Goal: Information Seeking & Learning: Check status

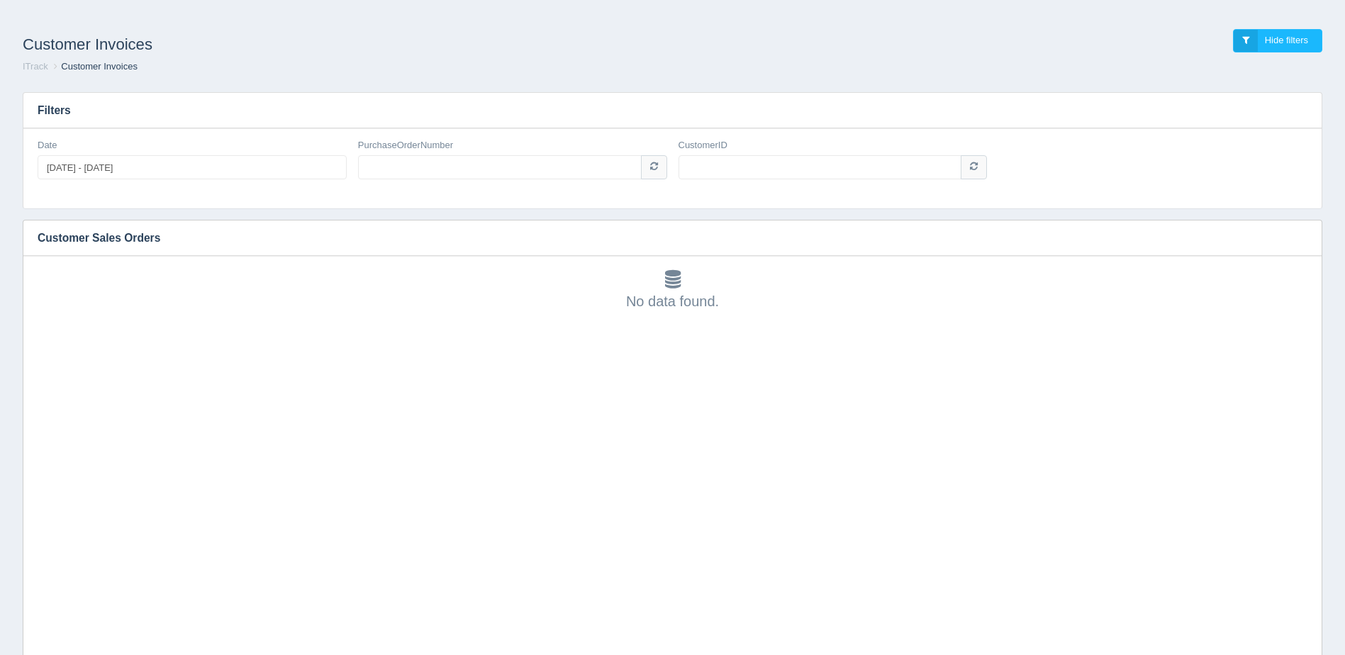
click at [470, 156] on div "PurchaseOrderNumber" at bounding box center [512, 159] width 309 height 41
click at [469, 164] on input "PurchaseOrderNumber" at bounding box center [500, 167] width 284 height 24
paste input "11062339"
type input "11062339"
click at [702, 175] on input "CustomerID" at bounding box center [820, 167] width 284 height 24
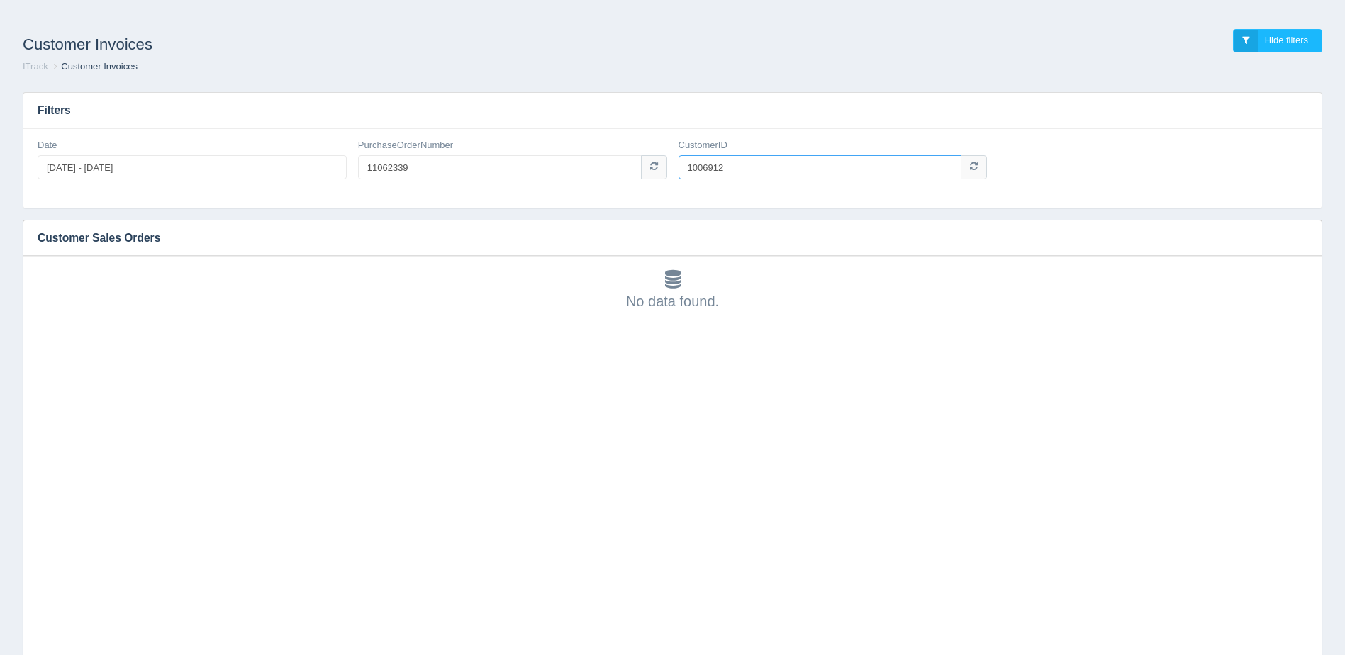
type input "1006912"
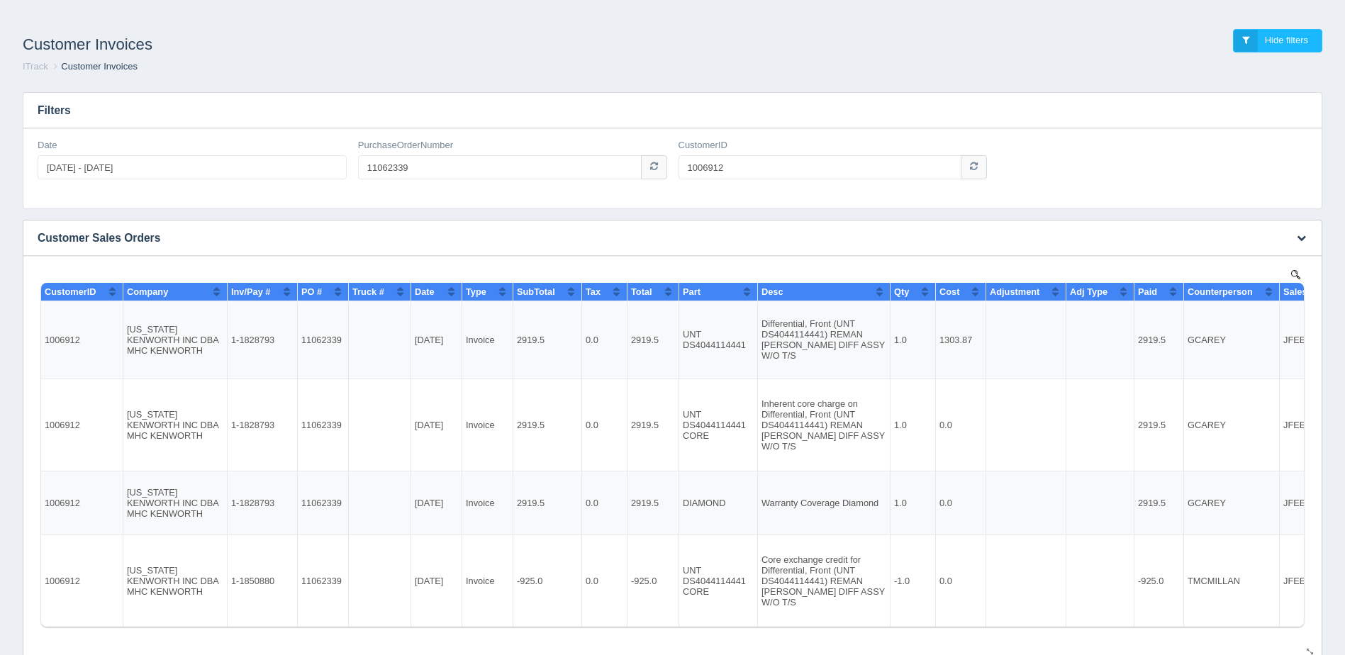
click at [255, 334] on td "1-1828793" at bounding box center [263, 340] width 70 height 78
copy td "1828793"
